Goal: Find specific page/section: Find specific page/section

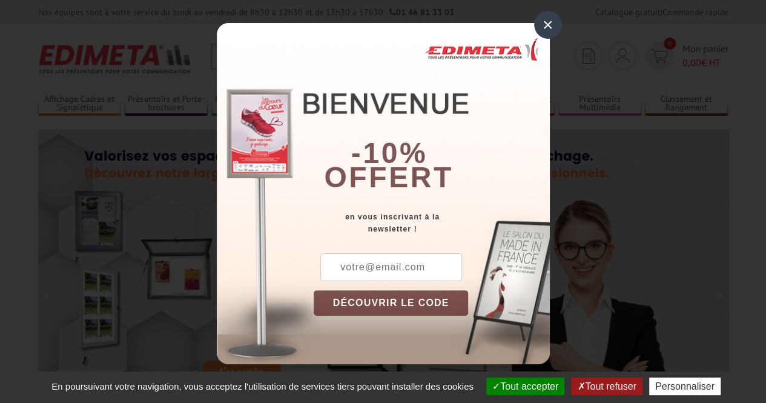
click at [543, 25] on div "×" at bounding box center [548, 25] width 28 height 28
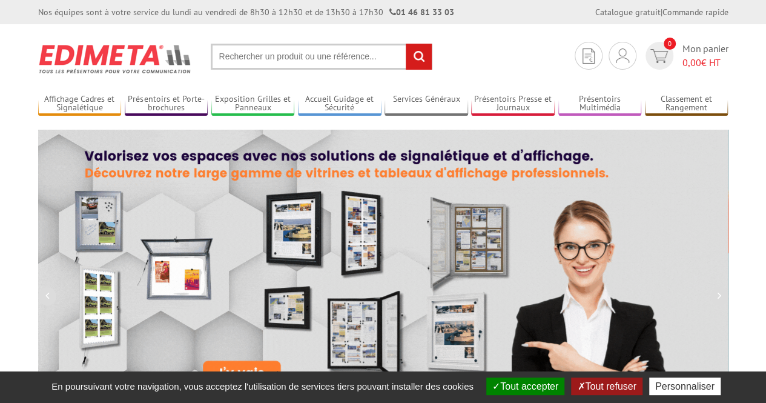
click at [265, 60] on input "text" at bounding box center [322, 57] width 222 height 26
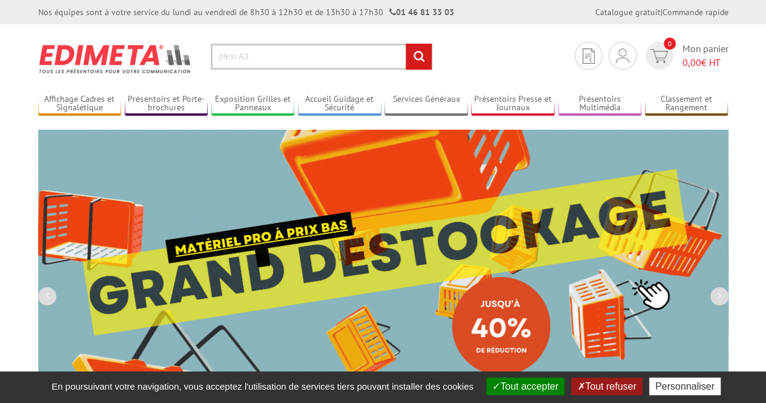
type input "plexi A3"
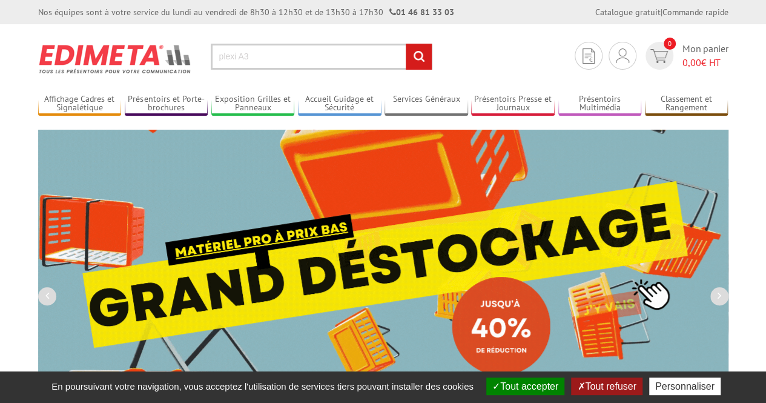
click at [406, 44] on input "rechercher" at bounding box center [419, 57] width 26 height 26
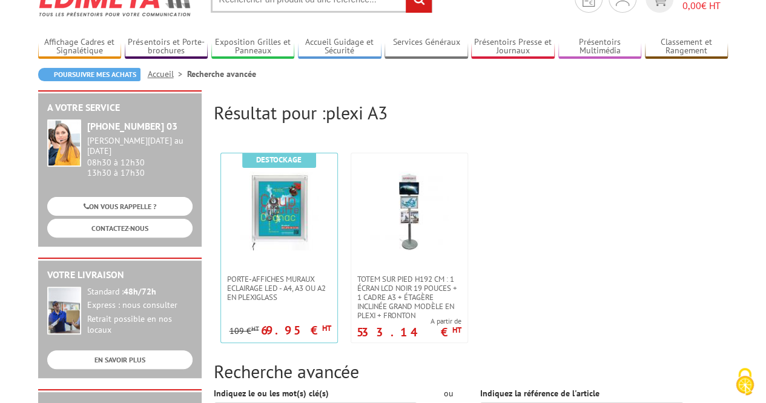
scroll to position [52, 0]
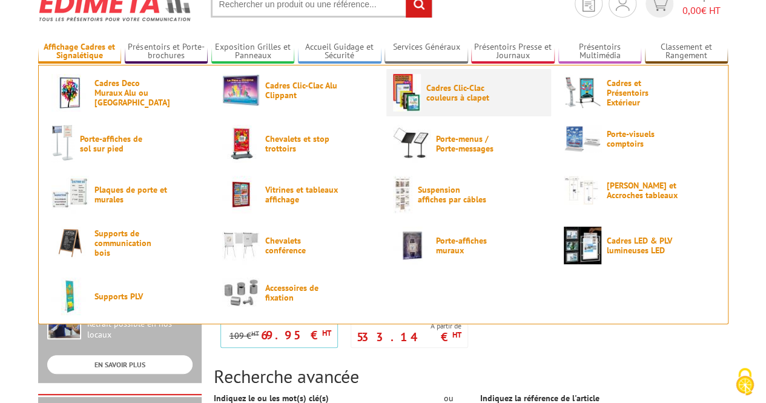
click at [452, 102] on span "Cadres Clic-Clac couleurs à clapet" at bounding box center [462, 92] width 73 height 19
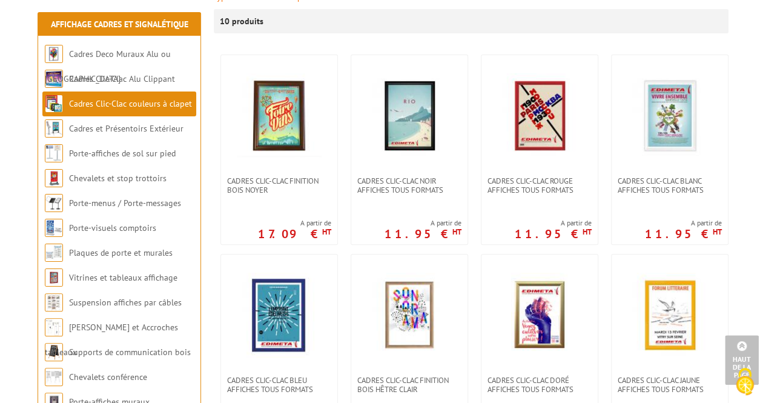
scroll to position [215, 0]
